Goal: Communication & Community: Answer question/provide support

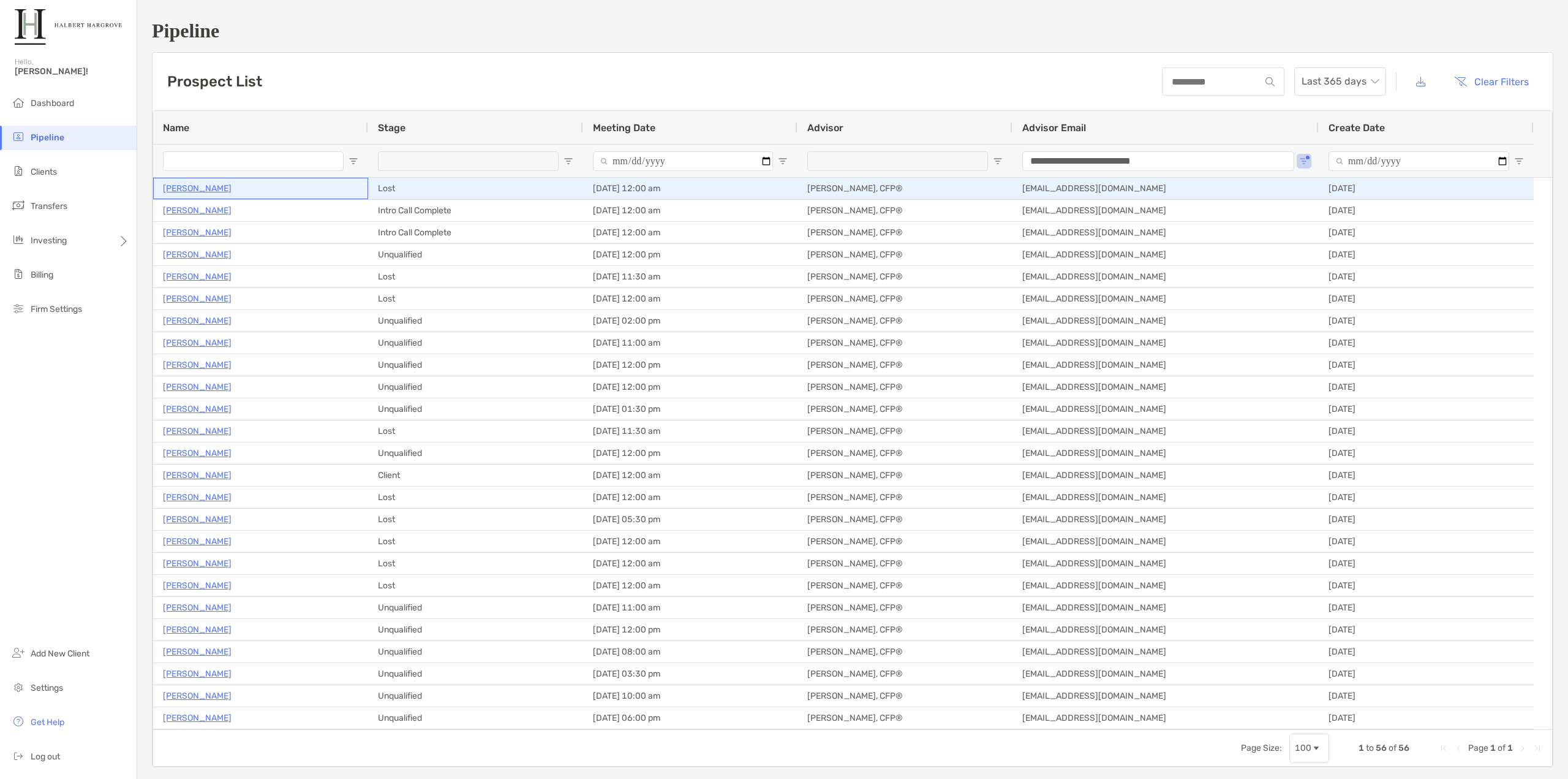
drag, startPoint x: 0, startPoint y: 0, endPoint x: 186, endPoint y: 191, distance: 266.6
click at [186, 191] on p "Aaron Loyd" at bounding box center [197, 188] width 69 height 16
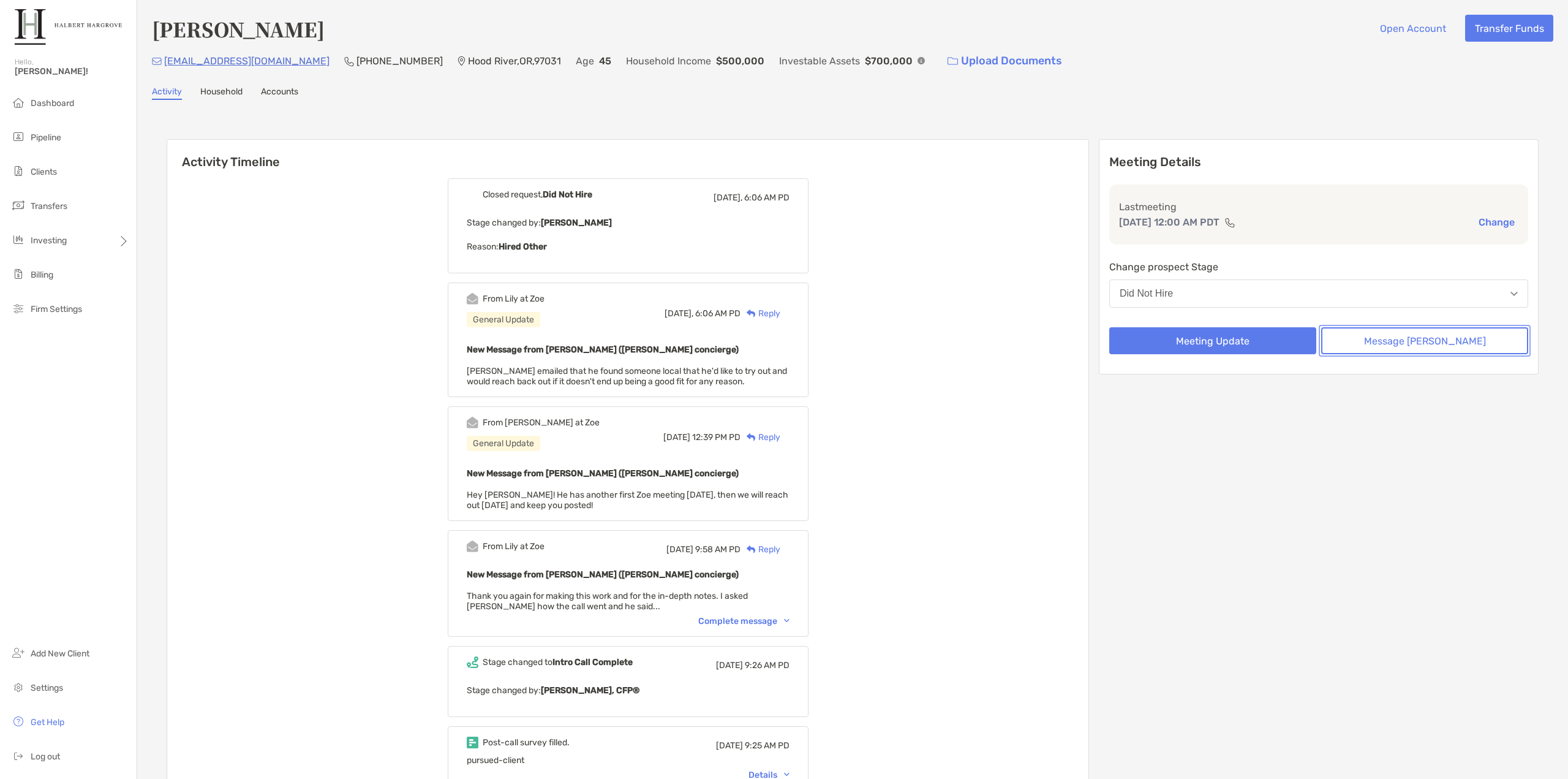
click at [1416, 348] on button "Message Zoe" at bounding box center [1425, 340] width 207 height 27
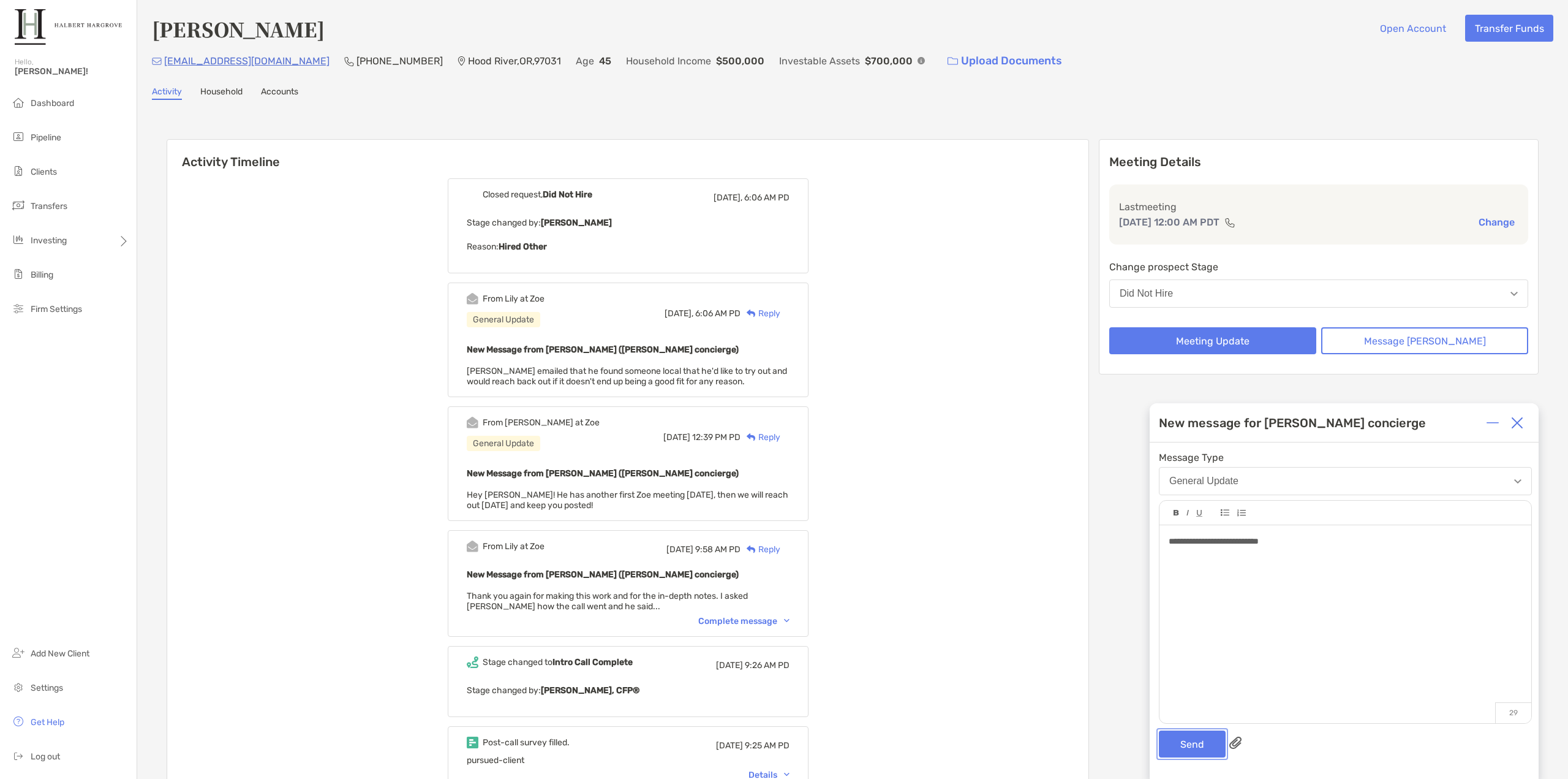
click at [1193, 751] on button "Send" at bounding box center [1192, 744] width 67 height 27
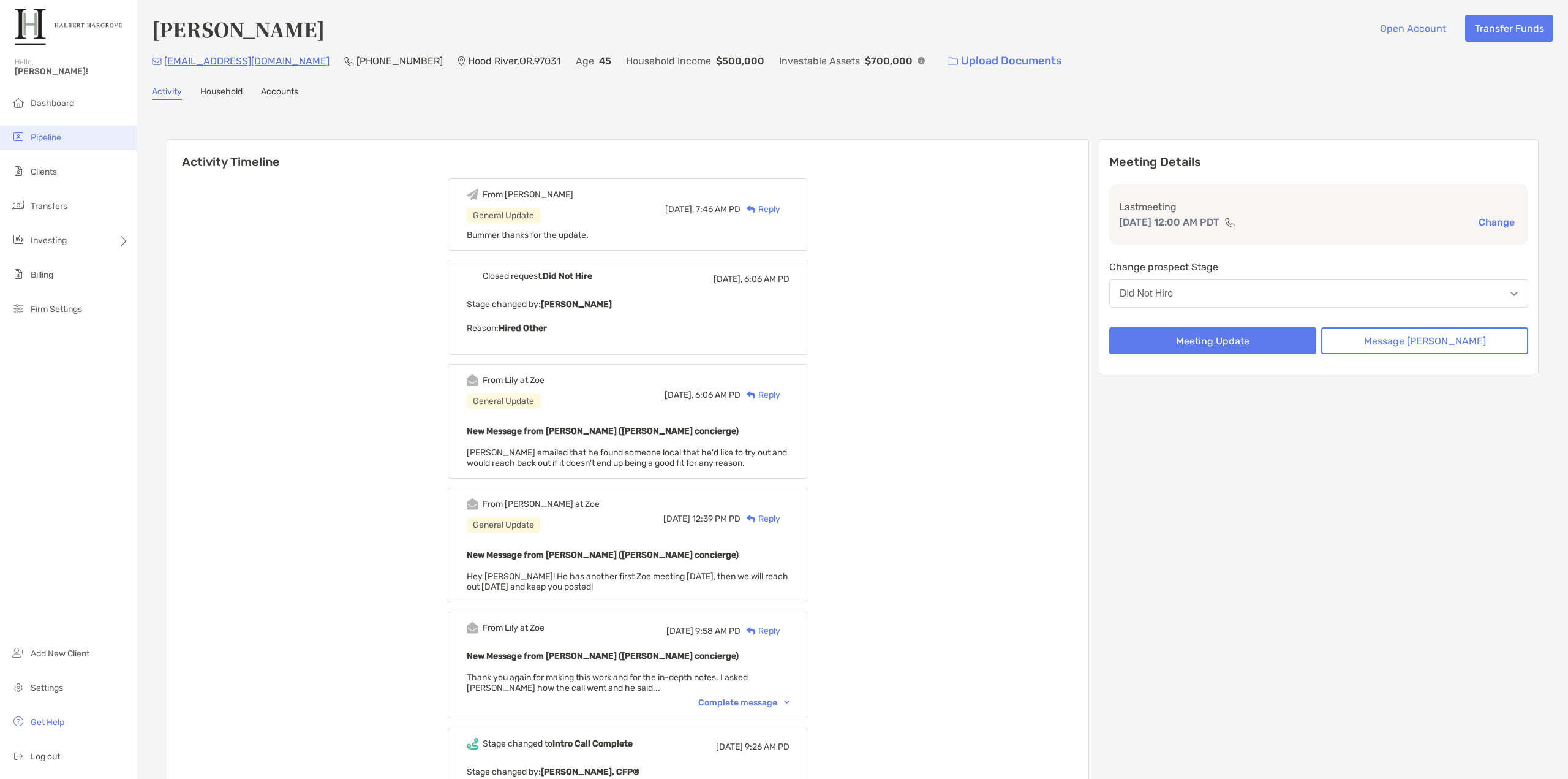
click at [73, 134] on li "Pipeline" at bounding box center [68, 138] width 136 height 25
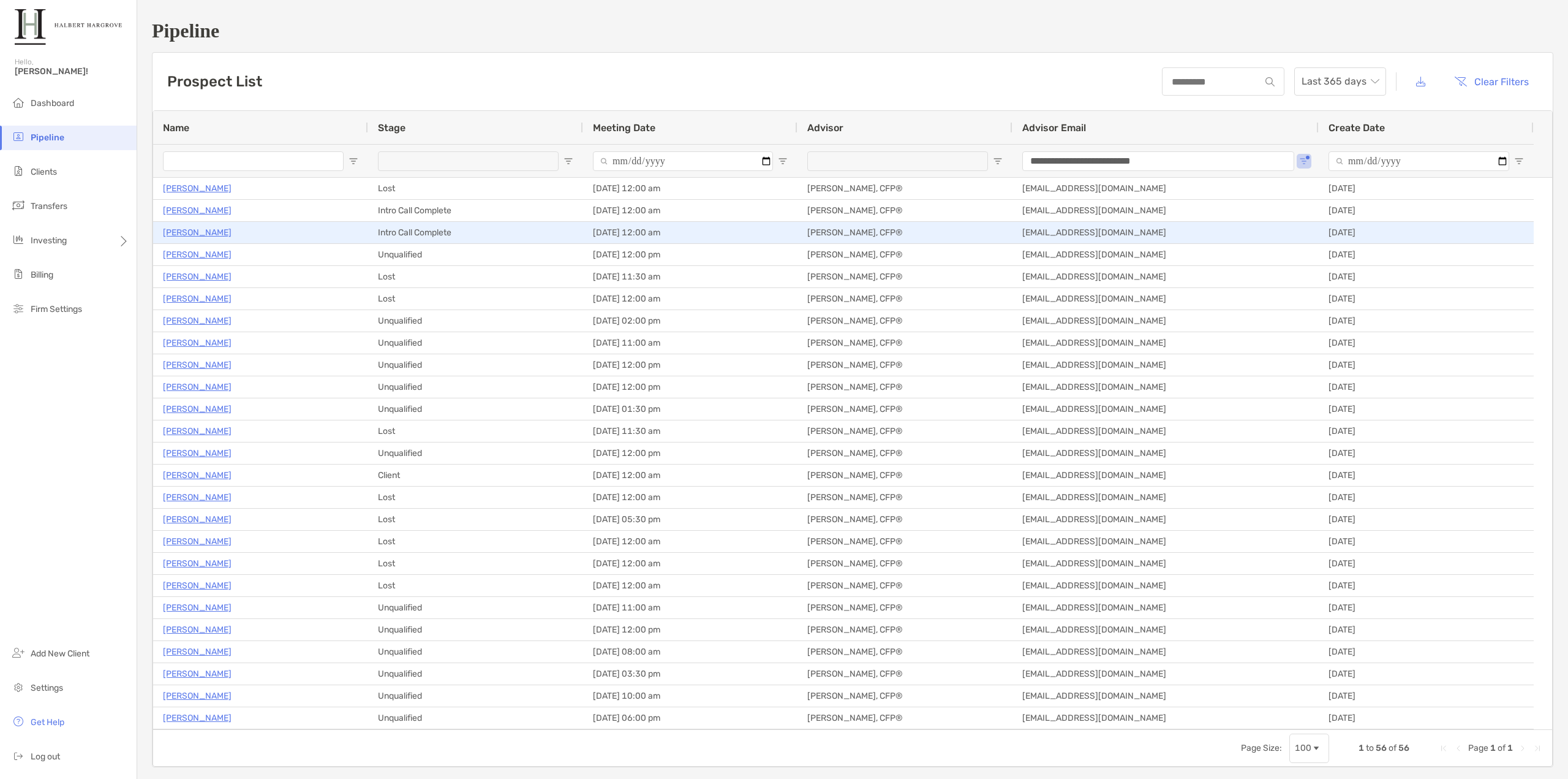
click at [185, 230] on p "[PERSON_NAME]" at bounding box center [197, 233] width 69 height 16
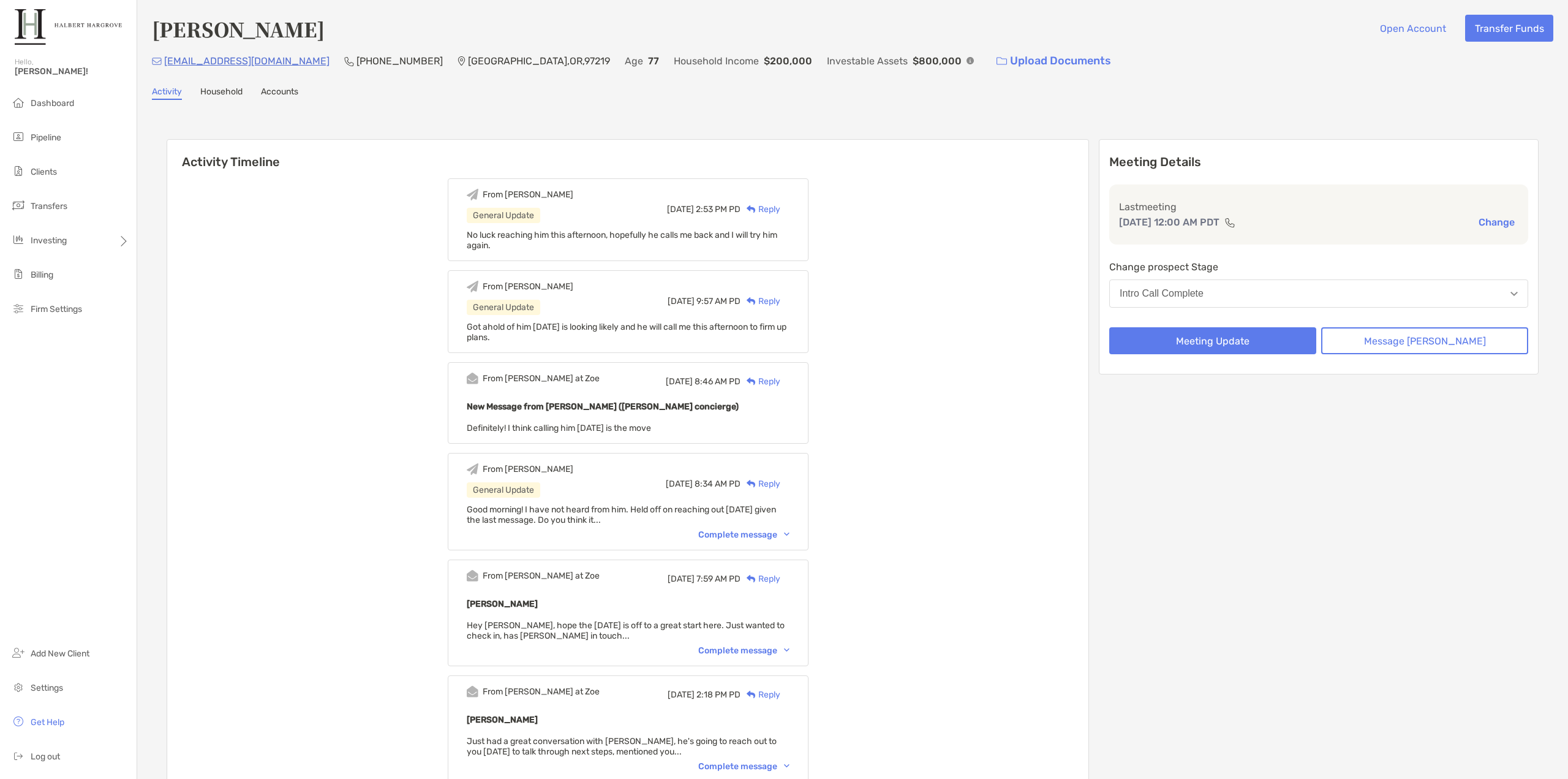
click at [1497, 216] on button "Change" at bounding box center [1497, 223] width 44 height 13
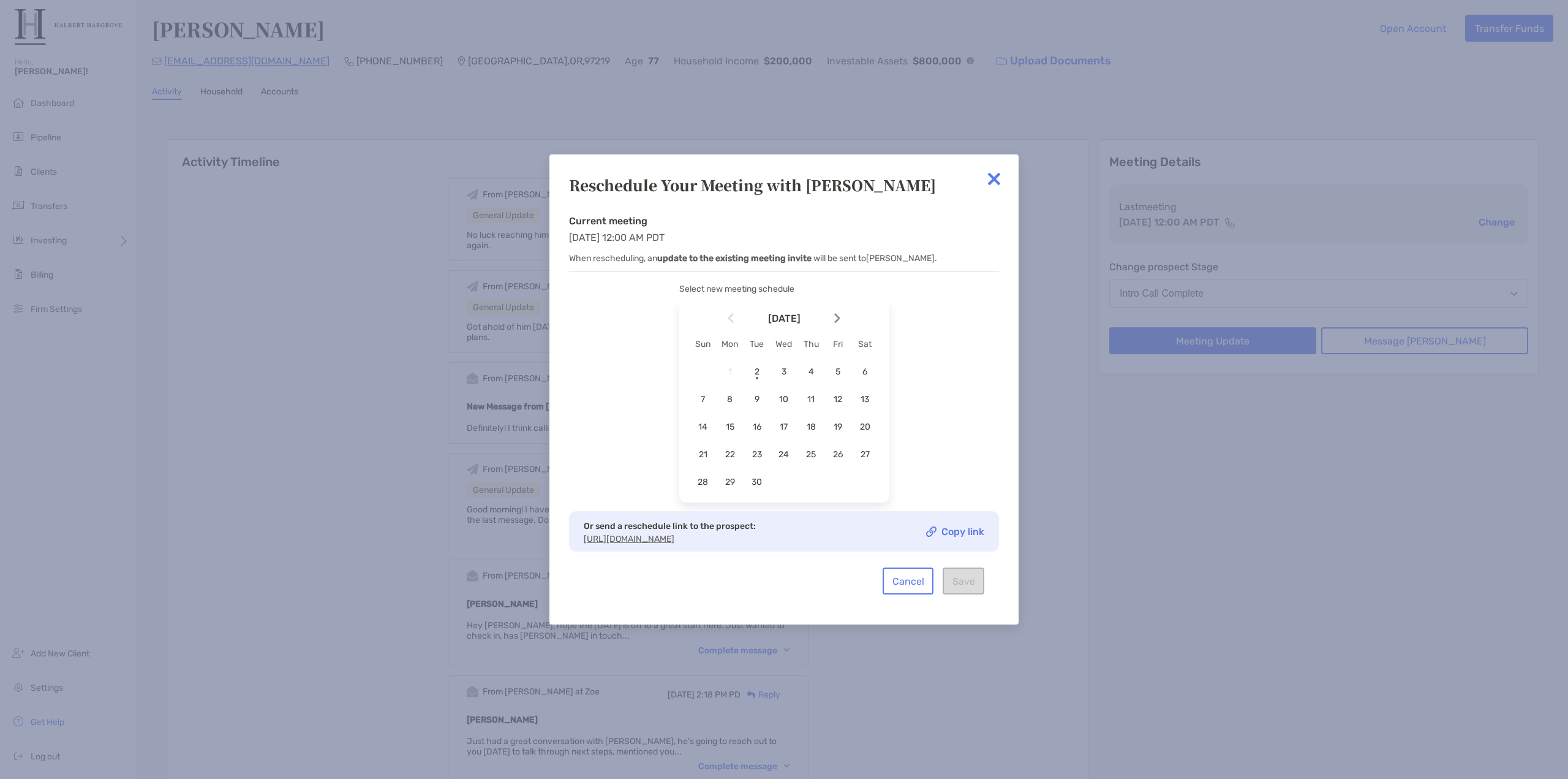
click at [992, 171] on img at bounding box center [995, 179] width 25 height 25
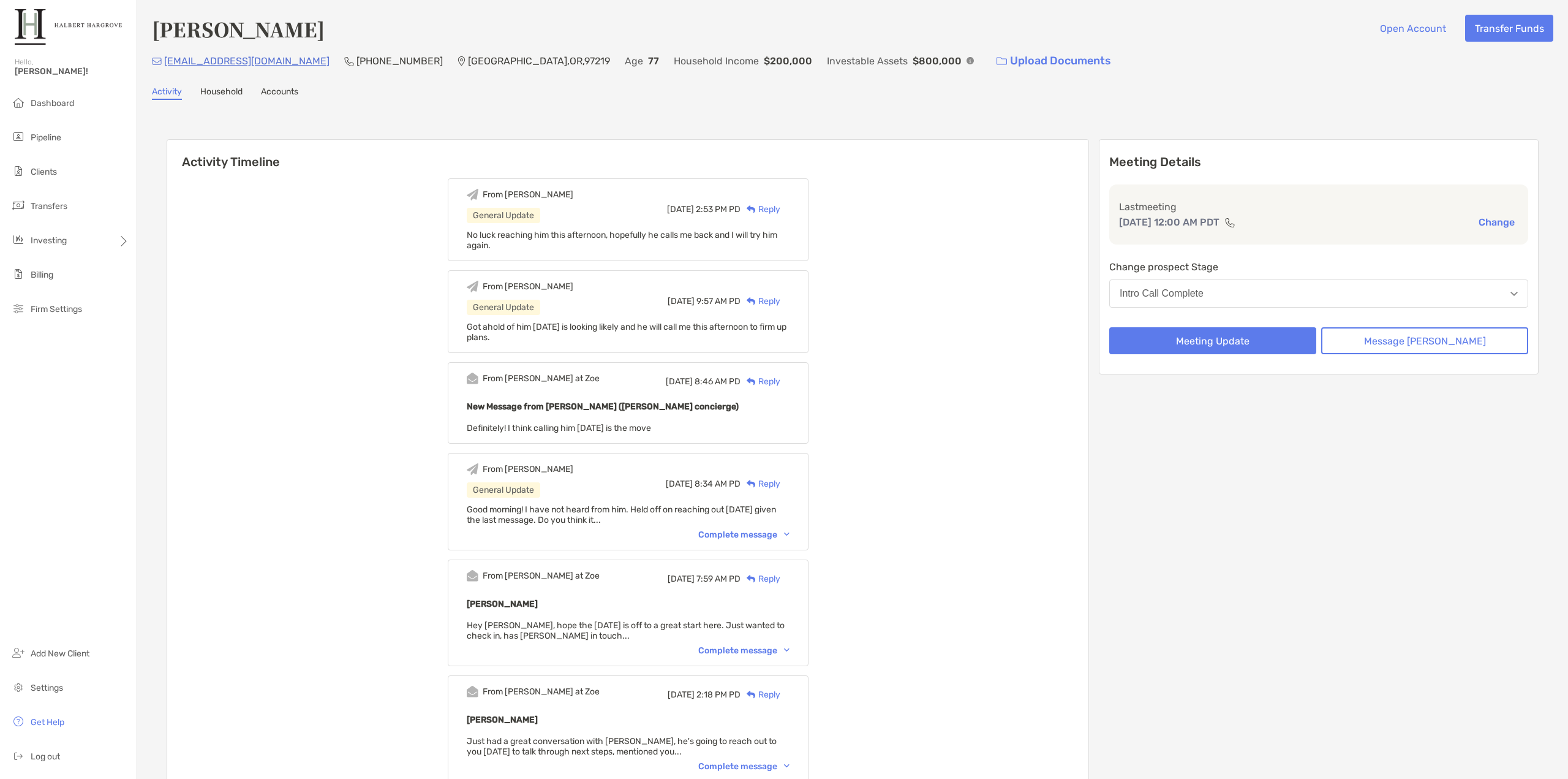
click at [1483, 219] on button "Change" at bounding box center [1497, 223] width 44 height 13
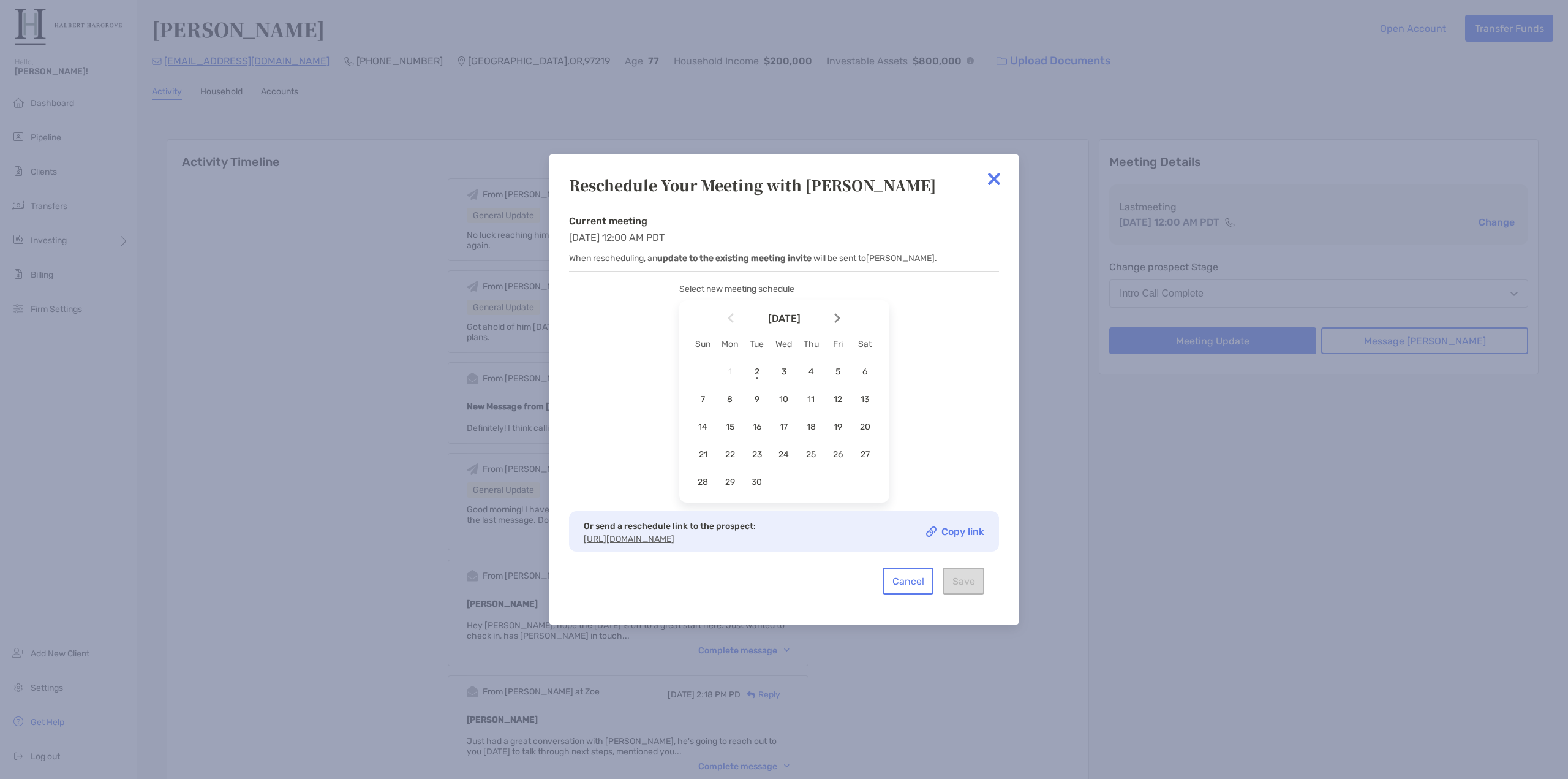
click at [995, 172] on img at bounding box center [995, 179] width 25 height 25
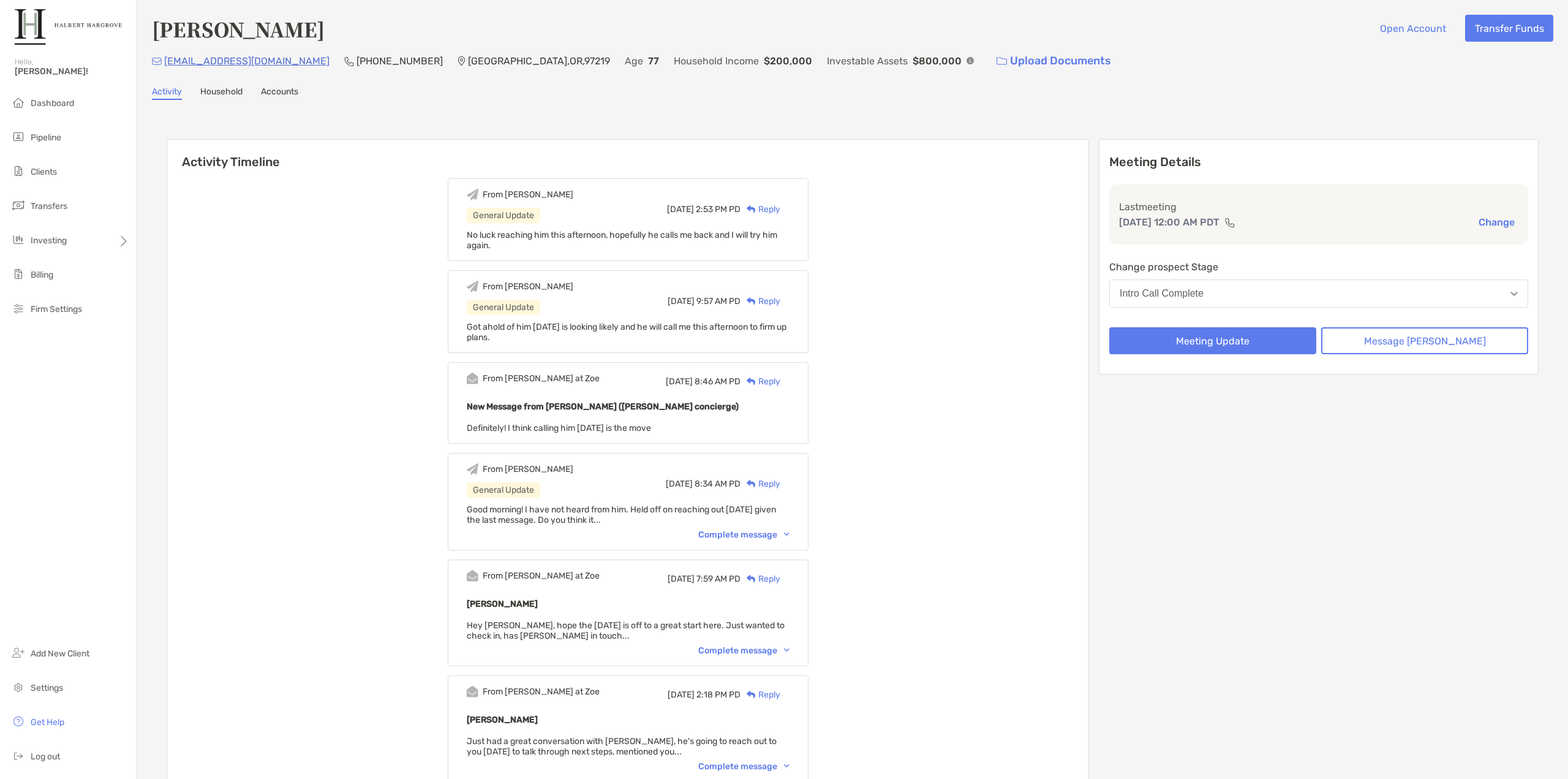
click at [1254, 291] on button "Intro Call Complete" at bounding box center [1319, 293] width 419 height 28
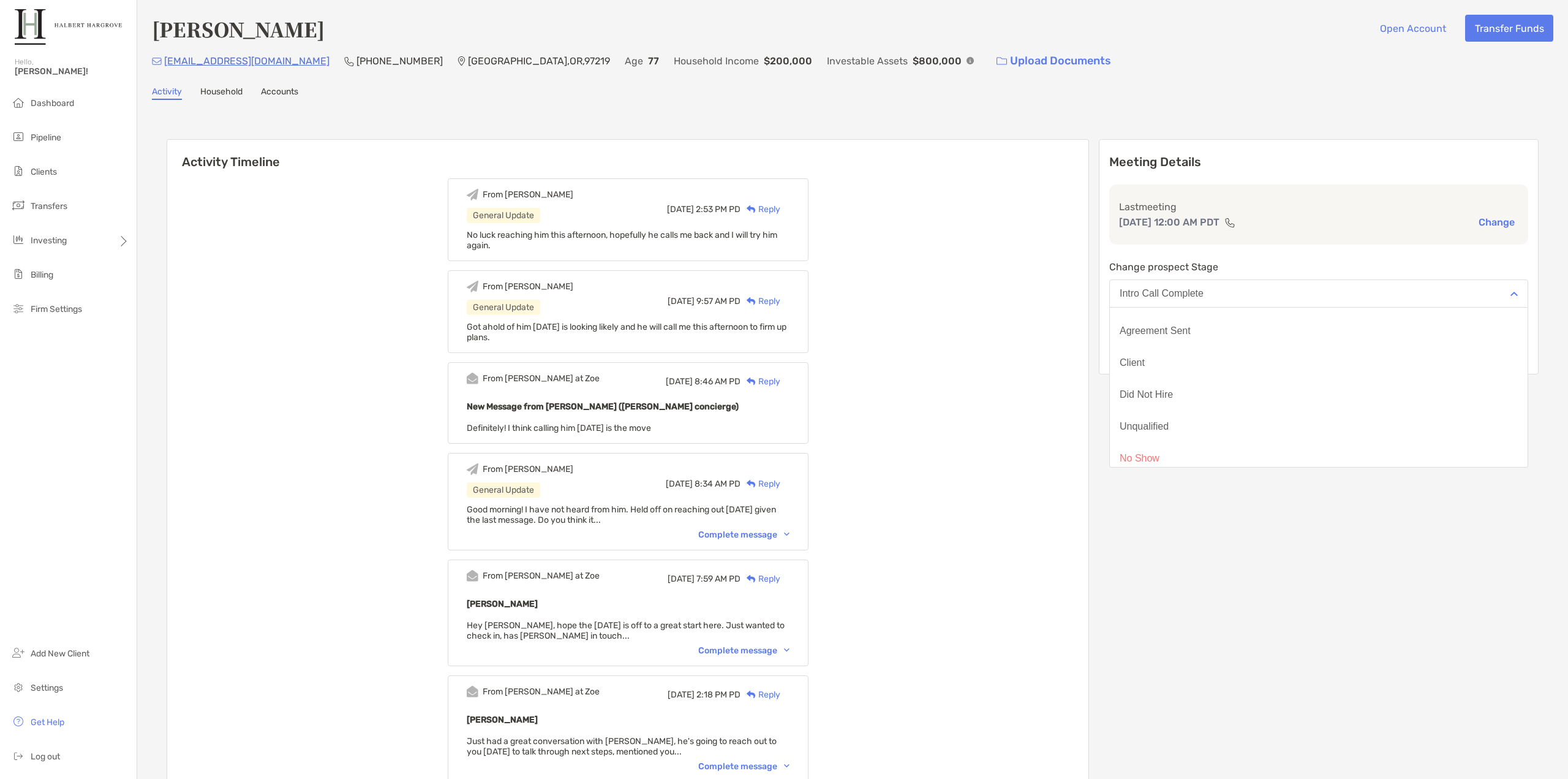
scroll to position [95, 0]
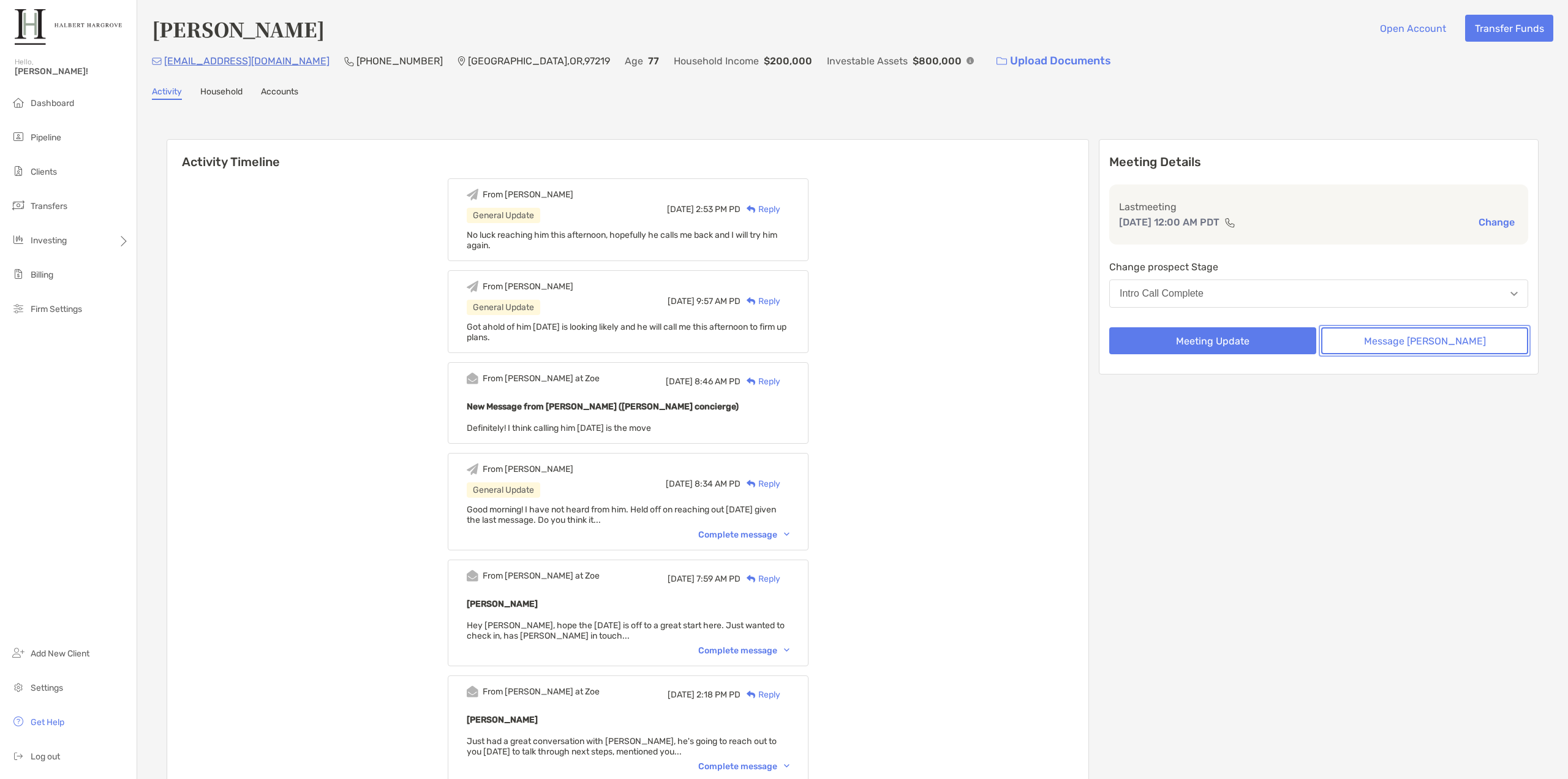
click at [1481, 343] on button "Message [PERSON_NAME]" at bounding box center [1425, 340] width 207 height 27
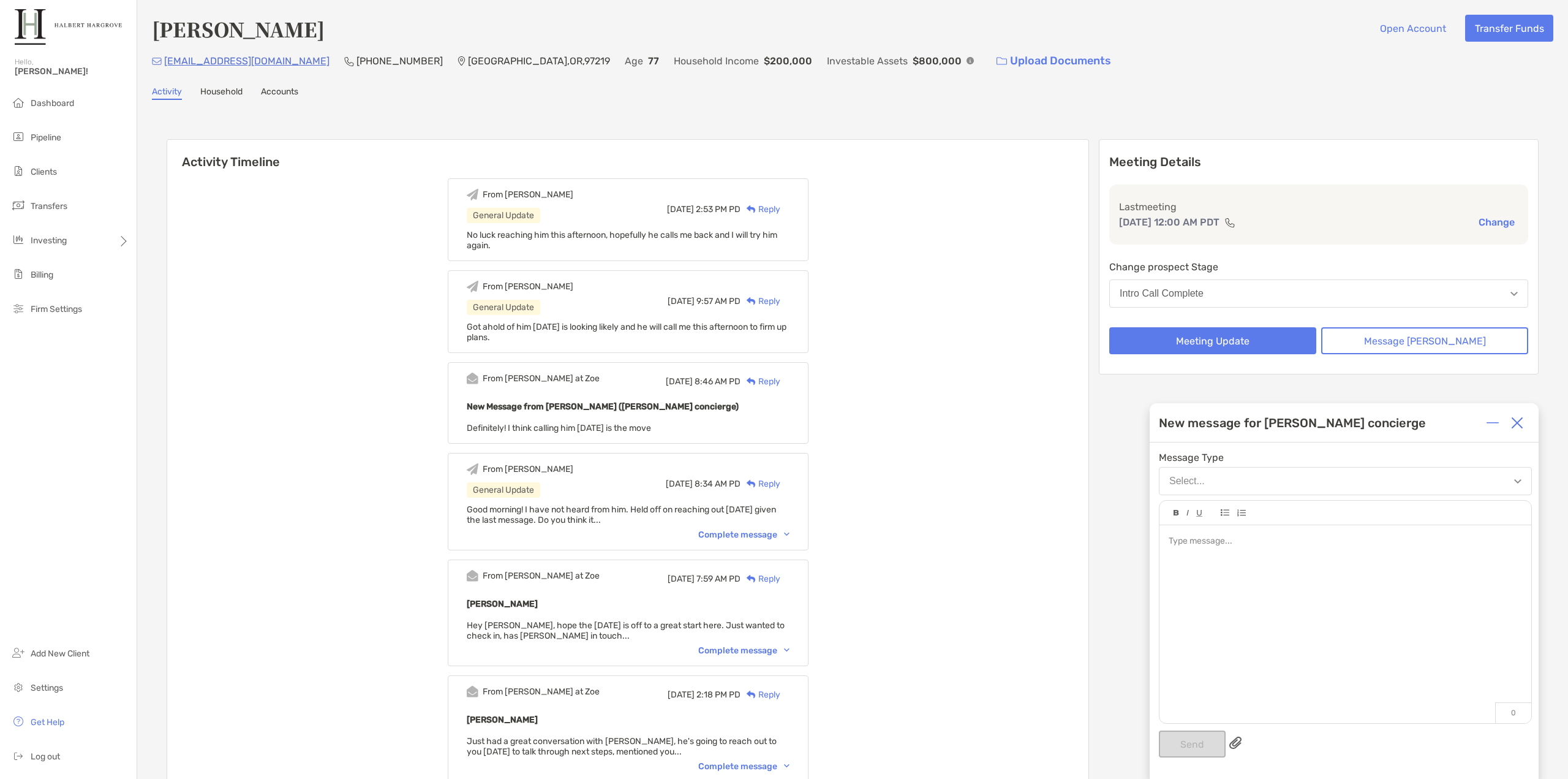
click at [1345, 572] on div at bounding box center [1345, 618] width 372 height 186
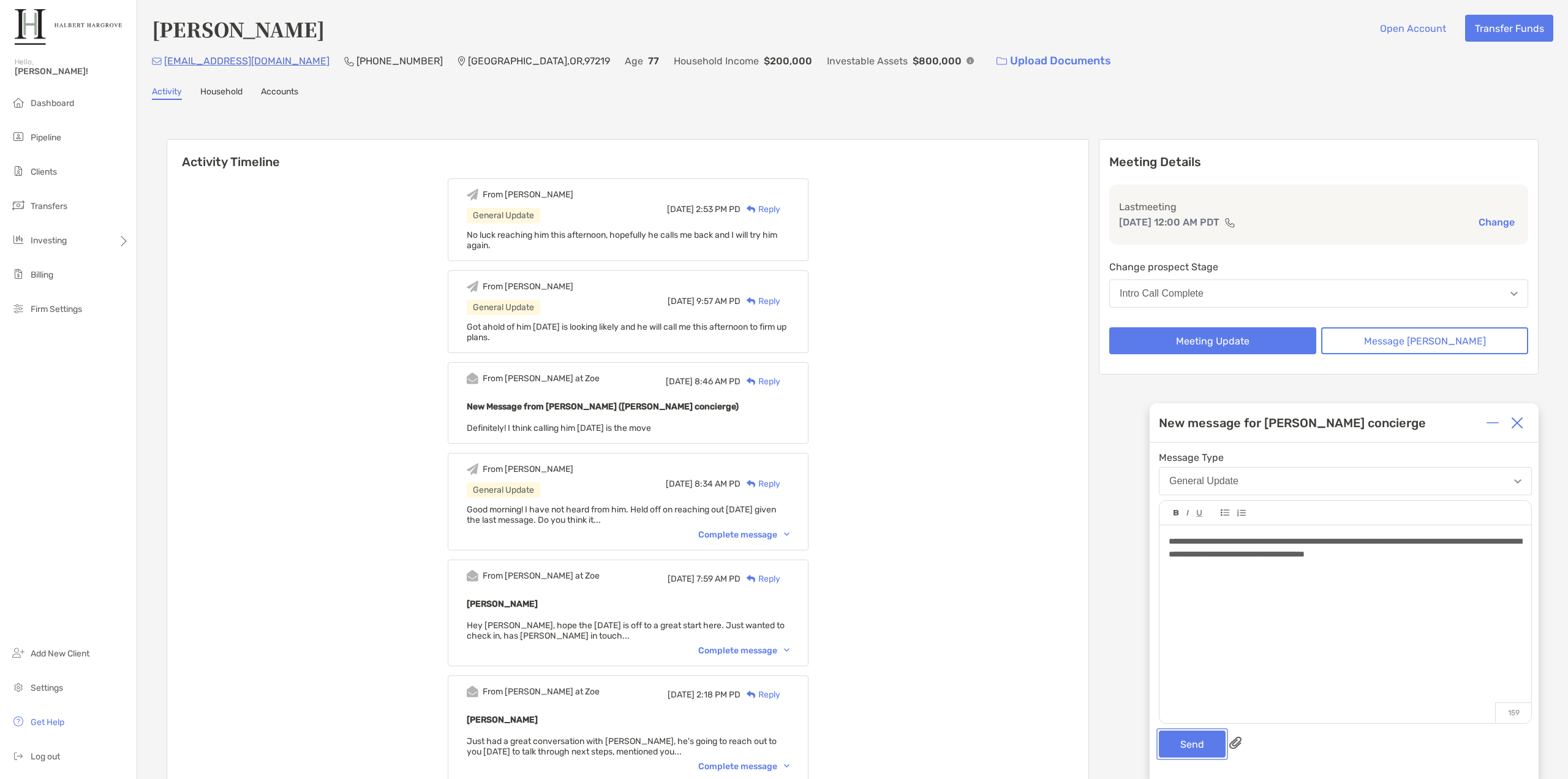
click at [1170, 741] on button "Send" at bounding box center [1192, 744] width 67 height 27
